Goal: Navigation & Orientation: Find specific page/section

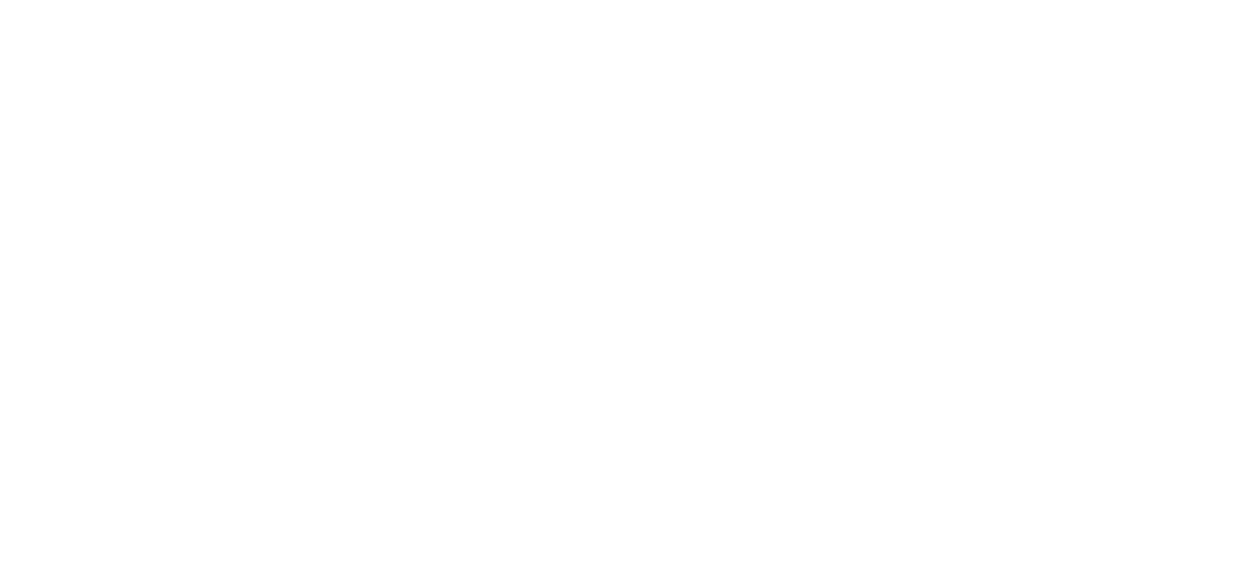
select select
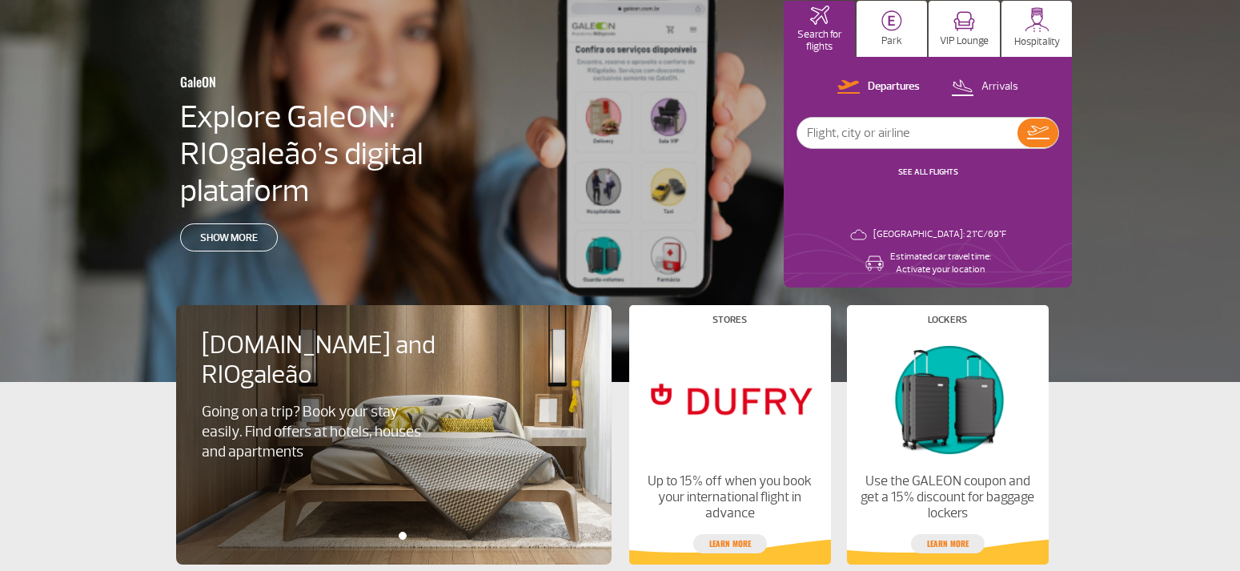
scroll to position [806, 0]
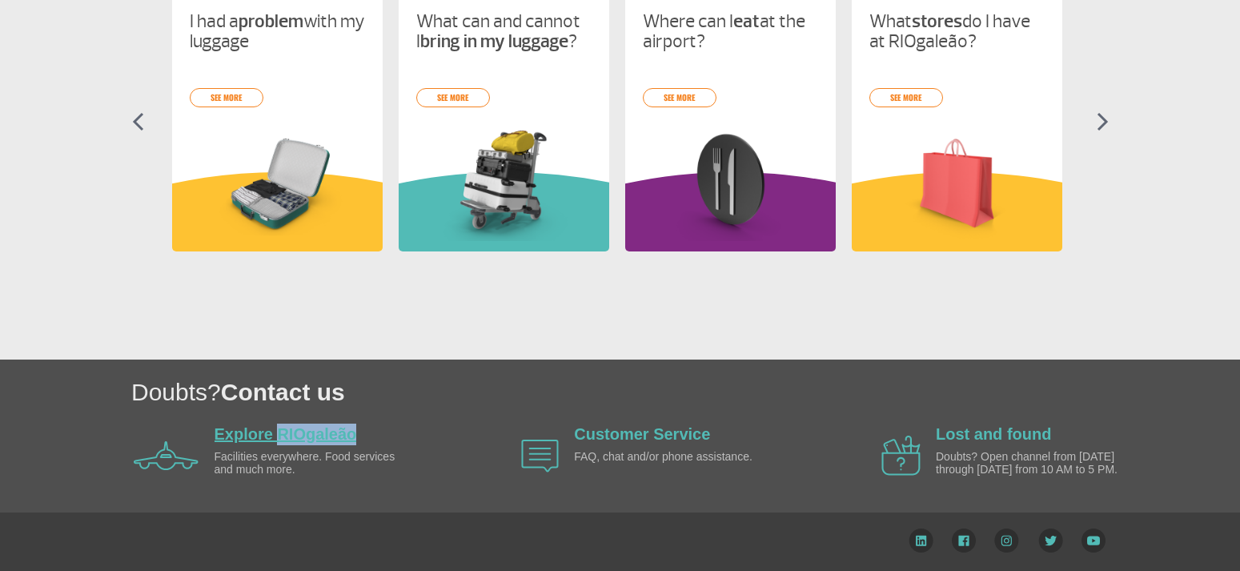
drag, startPoint x: 357, startPoint y: 426, endPoint x: 278, endPoint y: 420, distance: 79.5
click at [278, 424] on div "Explore RIOgaleão Facilities everywhere. Food services and much more." at bounding box center [307, 456] width 184 height 65
copy link "RIOgaleão"
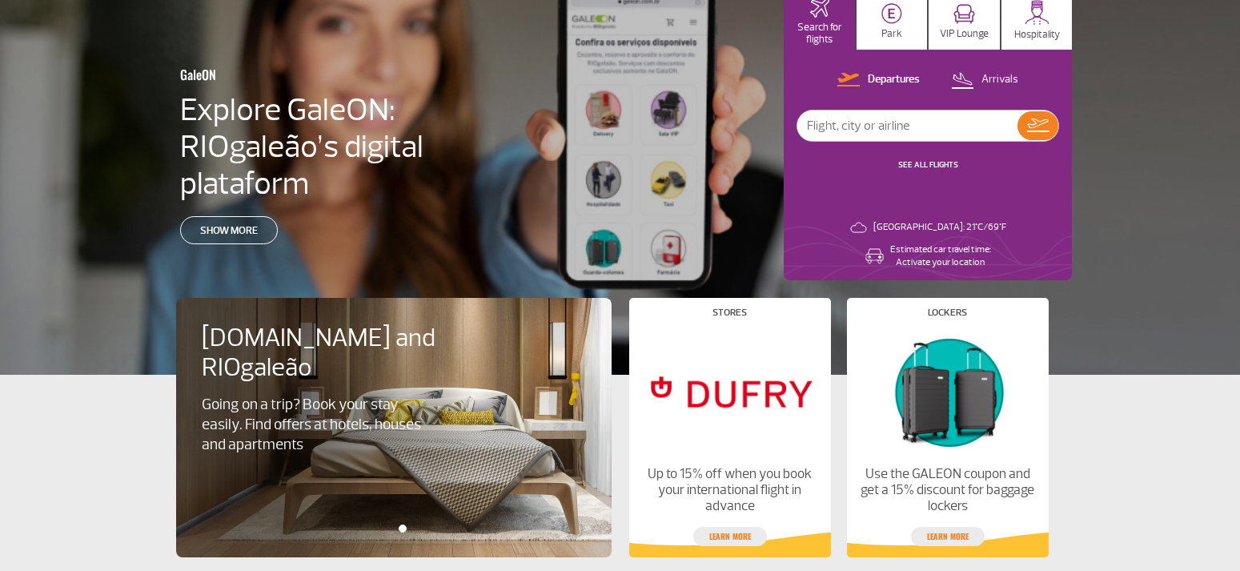
scroll to position [0, 0]
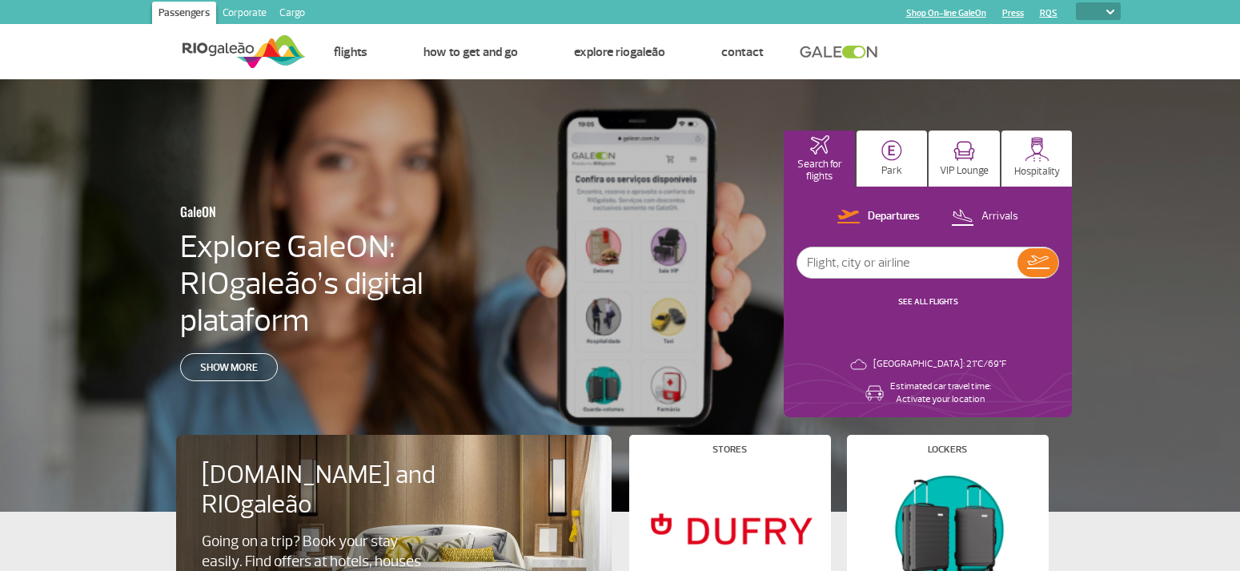
click at [839, 433] on div at bounding box center [628, 309] width 1256 height 460
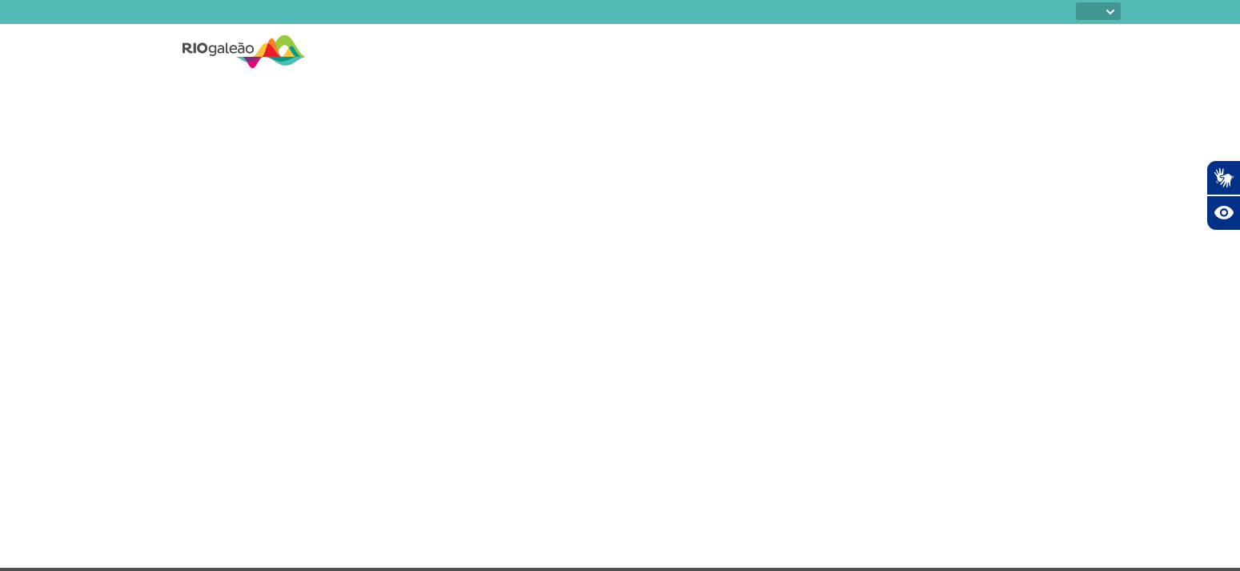
select select
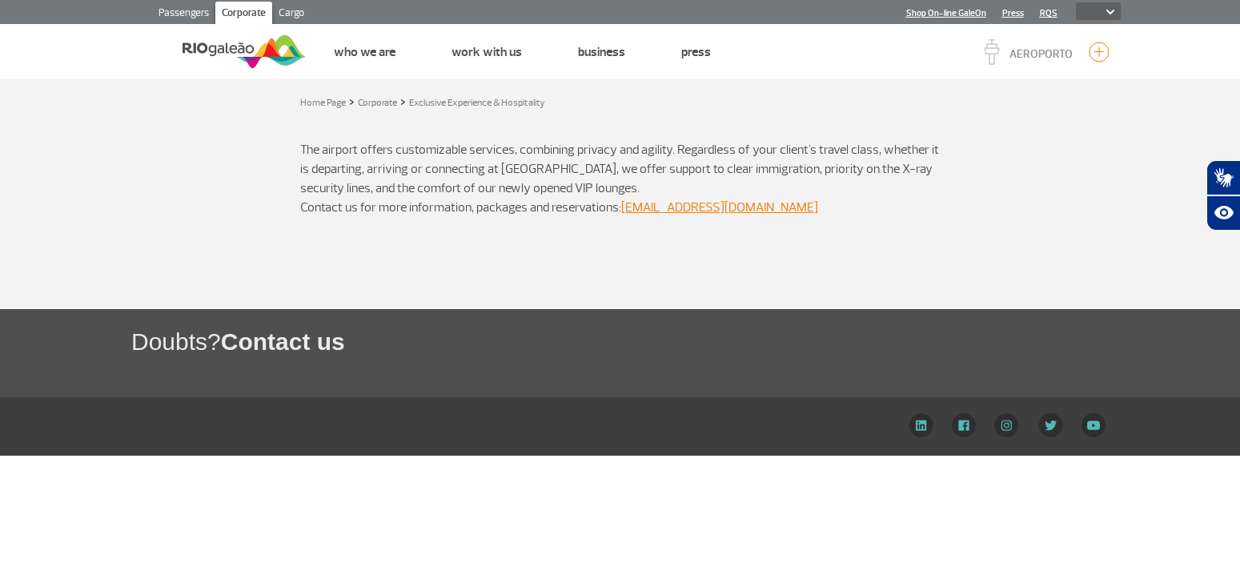
select select
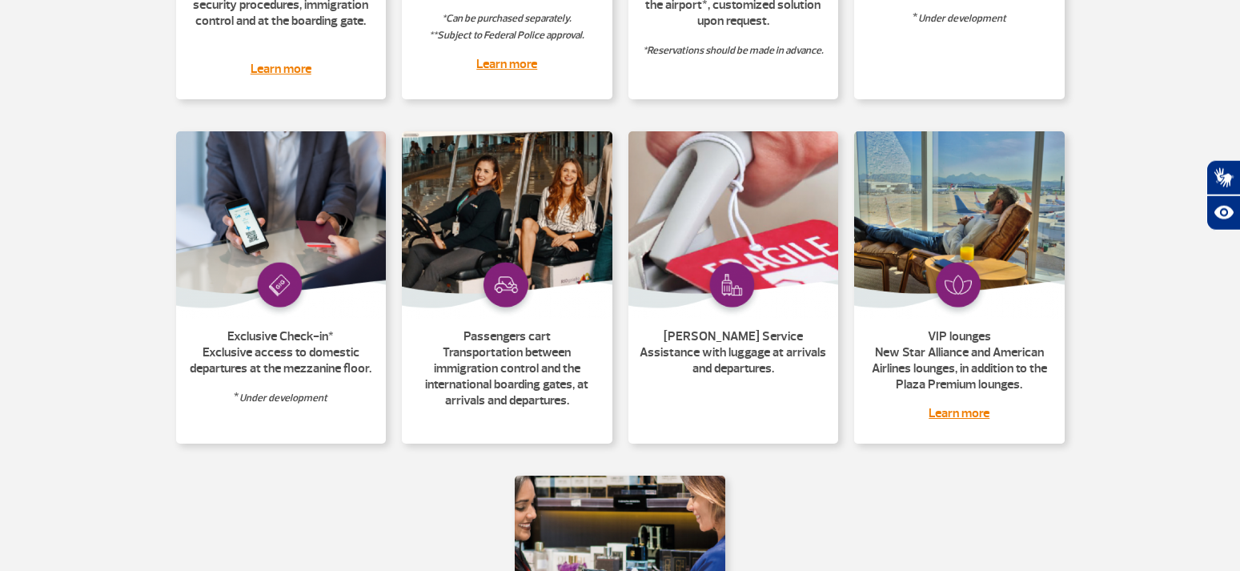
scroll to position [540, 0]
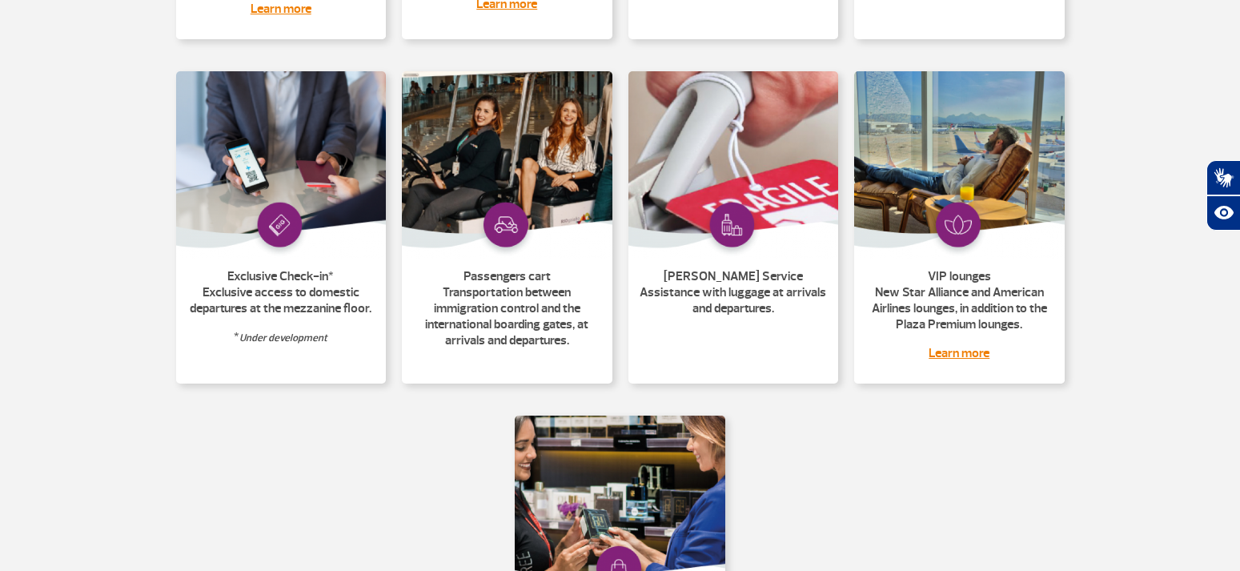
click at [1175, 343] on section "Meet & Greet Reception at the airport’s entrance, assistance for check-in and s…" at bounding box center [620, 224] width 1240 height 1095
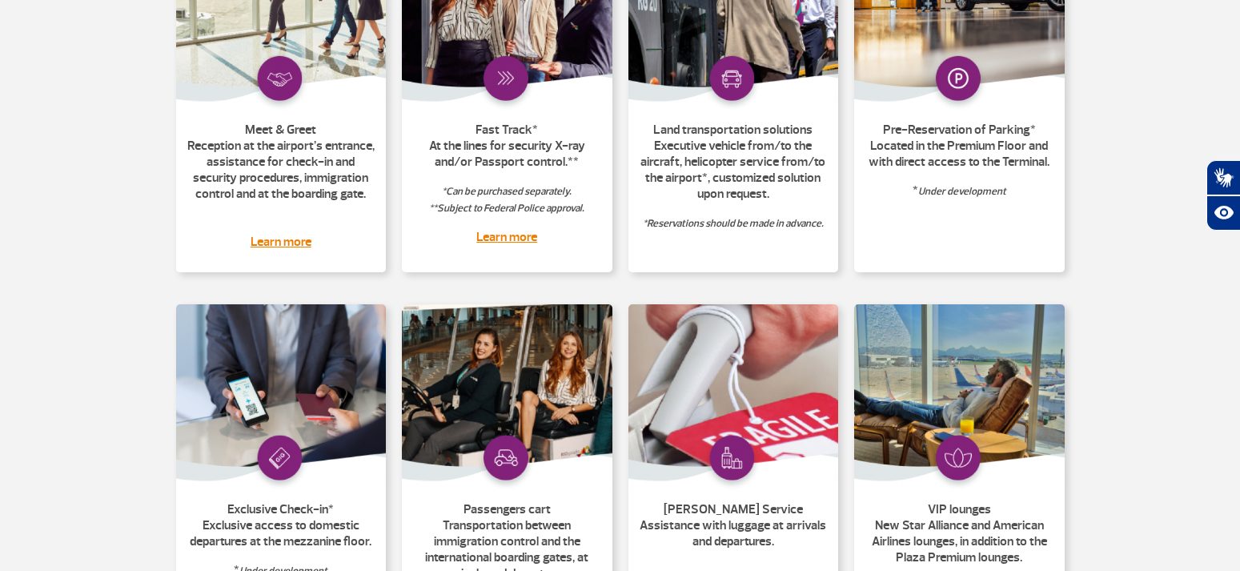
scroll to position [0, 0]
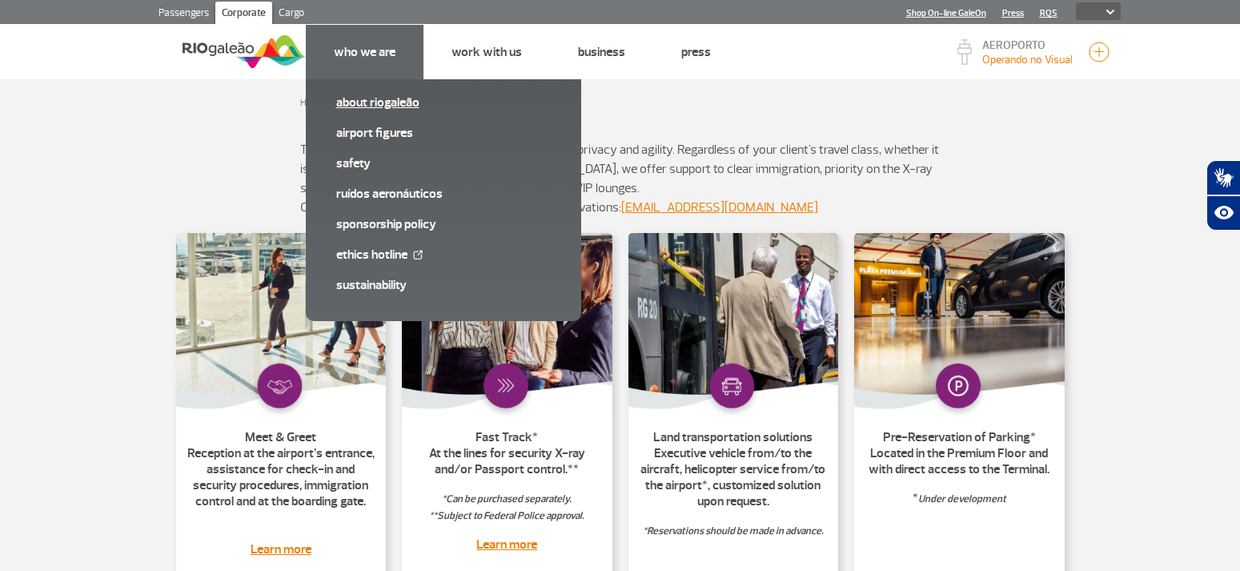
click at [394, 100] on link "About RIOgaleão" at bounding box center [443, 103] width 215 height 18
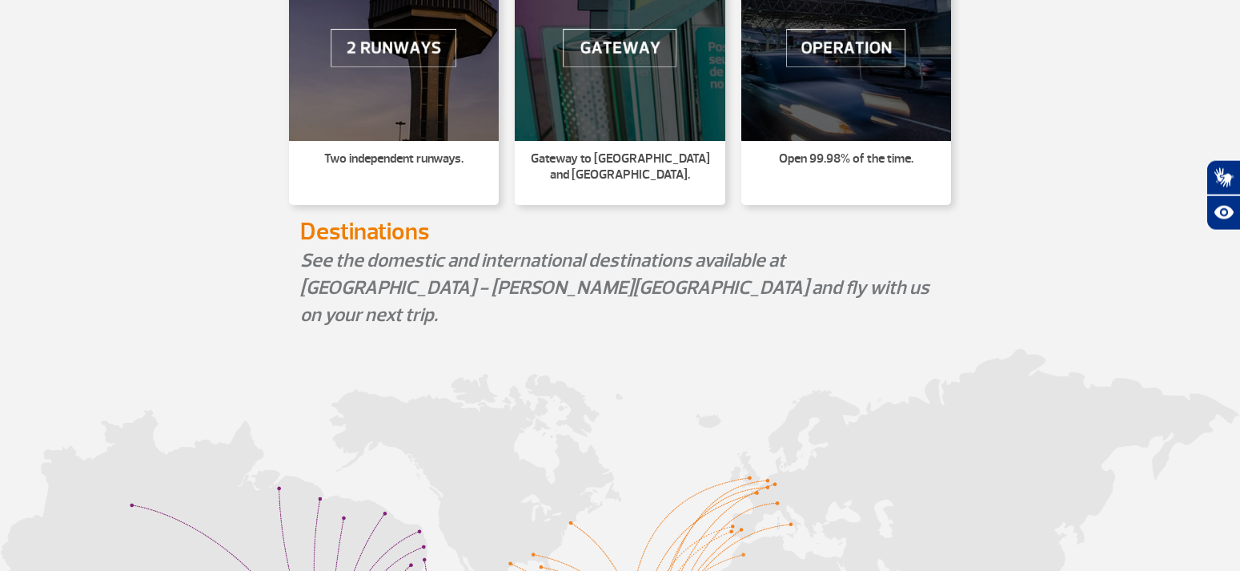
scroll to position [418, 0]
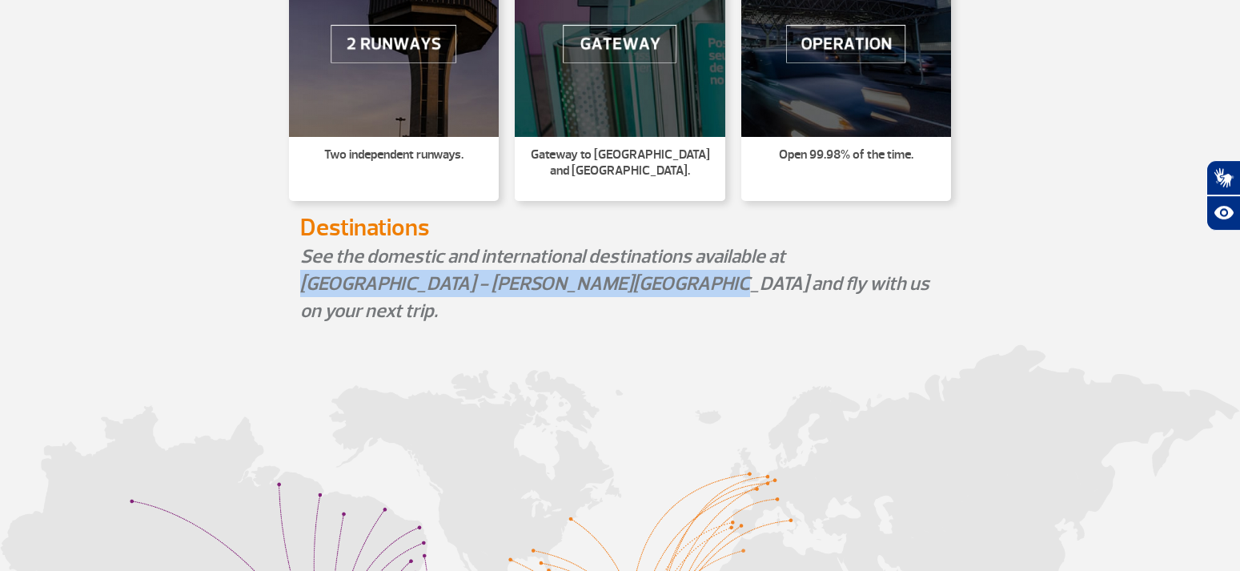
drag, startPoint x: 799, startPoint y: 261, endPoint x: 518, endPoint y: 284, distance: 282.0
click at [518, 284] on p "See the domestic and international destinations available at RIOgaleão - Tom Jo…" at bounding box center [620, 284] width 641 height 82
copy p "RIOgaleão - Tom Jobim International Airport"
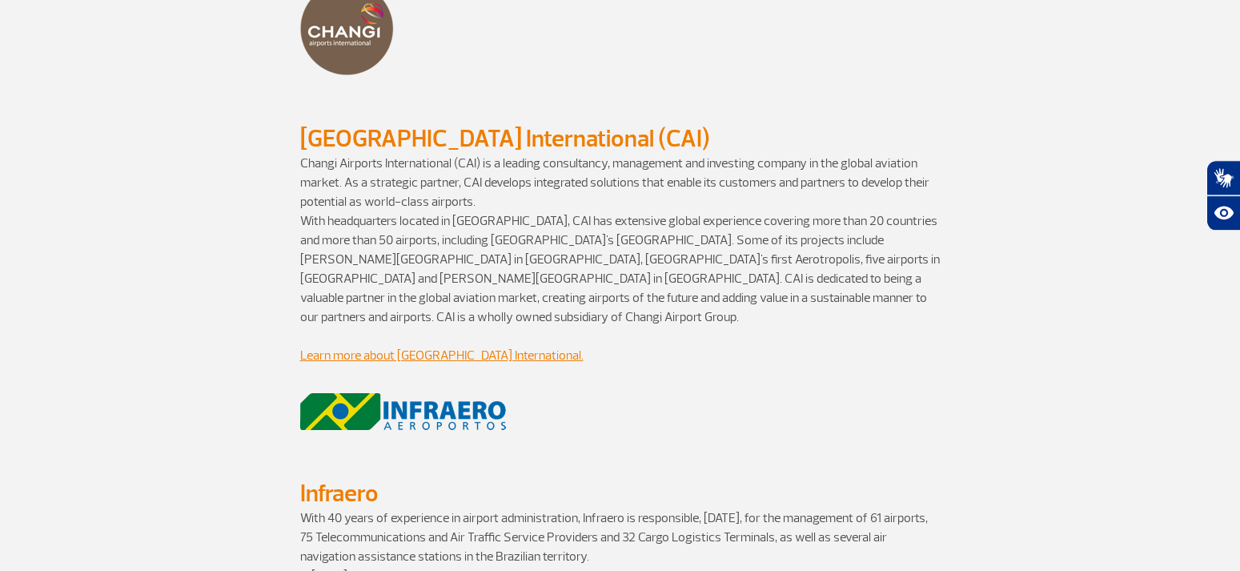
scroll to position [1463, 0]
